Goal: Transaction & Acquisition: Purchase product/service

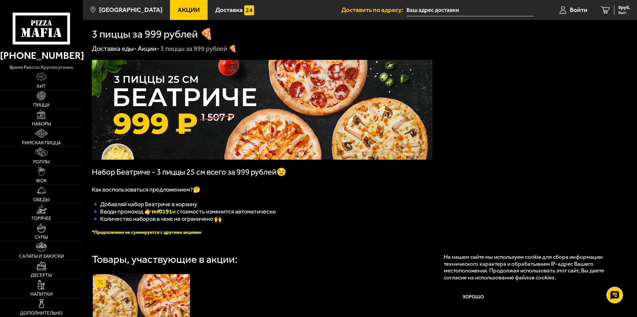
scroll to position [67, 0]
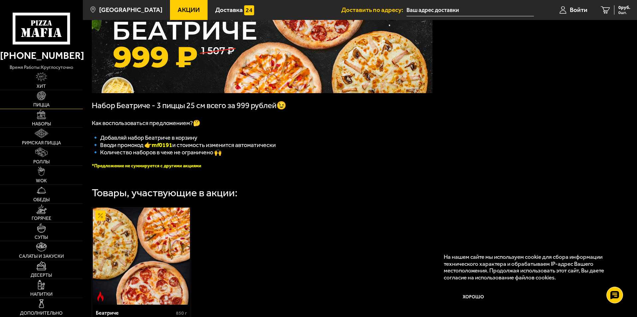
click at [46, 99] on img at bounding box center [41, 95] width 9 height 9
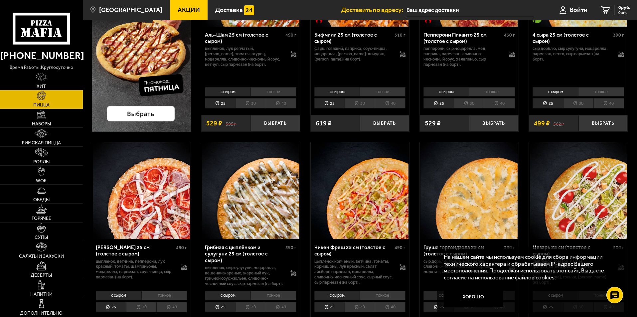
scroll to position [166, 0]
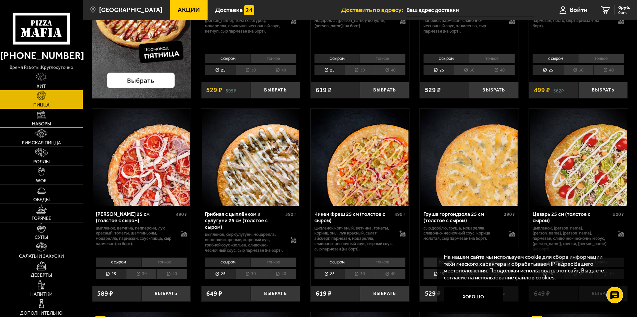
click at [45, 120] on link "Наборы" at bounding box center [41, 118] width 83 height 19
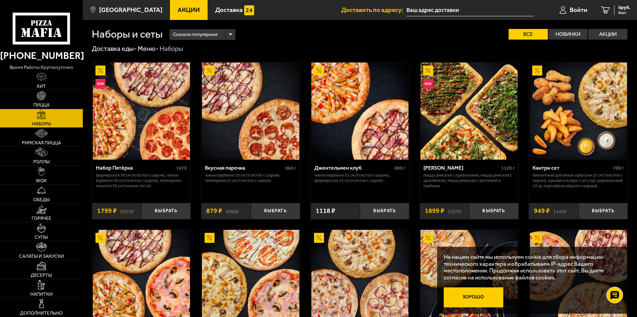
click at [481, 298] on button "Хорошо" at bounding box center [474, 297] width 60 height 20
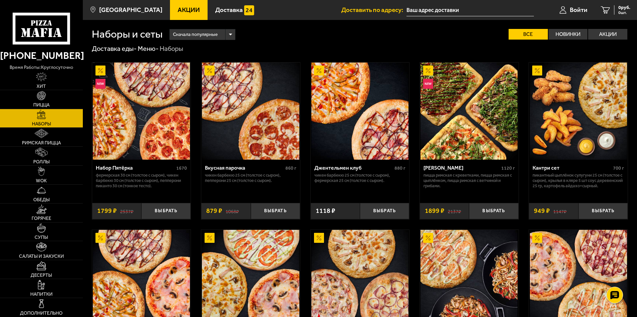
click at [452, 95] on img at bounding box center [468, 111] width 97 height 97
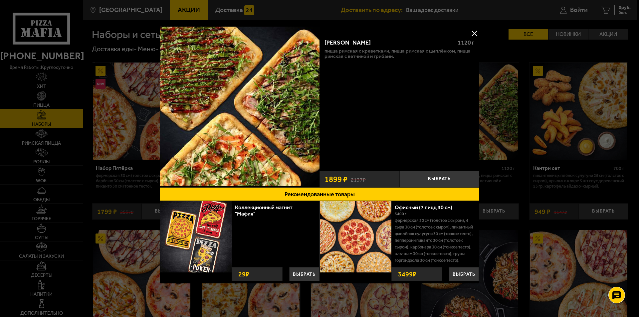
click at [471, 33] on button at bounding box center [474, 33] width 10 height 10
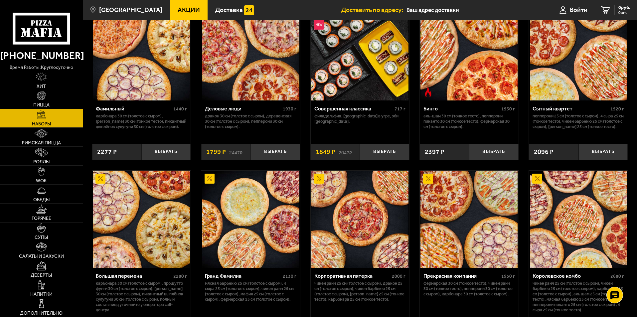
scroll to position [964, 0]
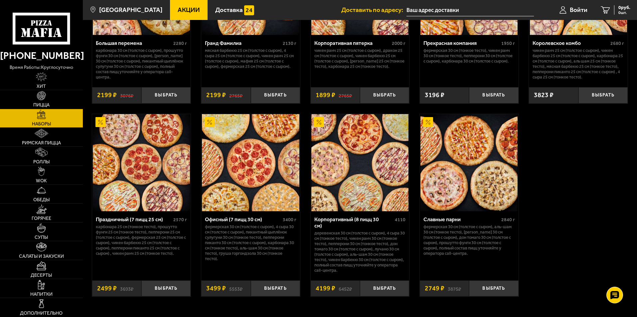
click at [244, 162] on img at bounding box center [250, 162] width 97 height 97
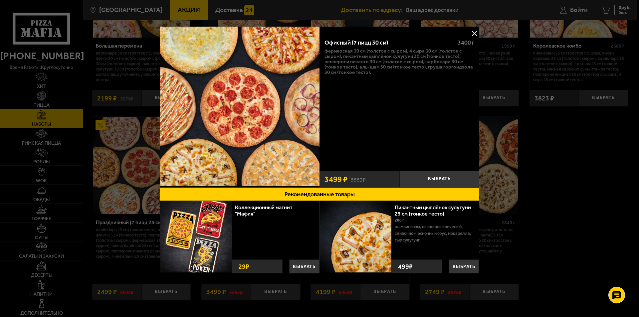
click at [474, 34] on button at bounding box center [474, 33] width 10 height 10
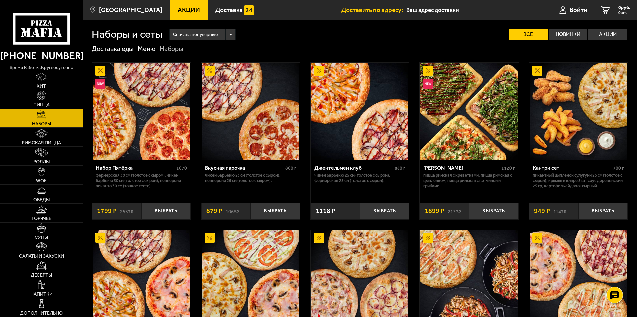
click at [470, 118] on img at bounding box center [468, 111] width 97 height 97
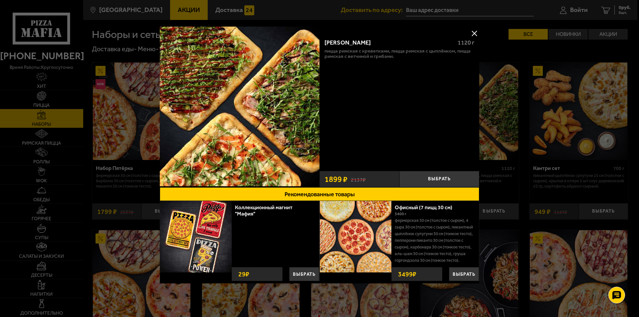
click at [475, 33] on button at bounding box center [474, 33] width 10 height 10
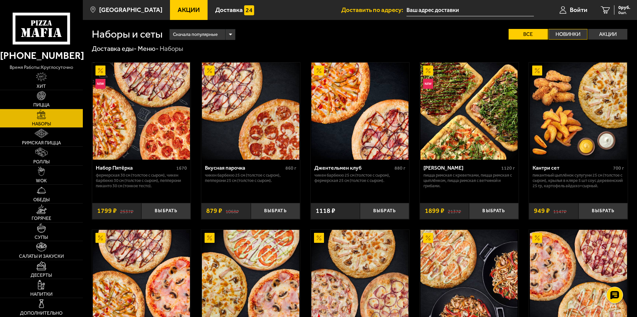
click at [564, 35] on label "Новинки" at bounding box center [567, 34] width 39 height 11
click at [0, 0] on input "Новинки" at bounding box center [0, 0] width 0 height 0
